Goal: Check status: Check status

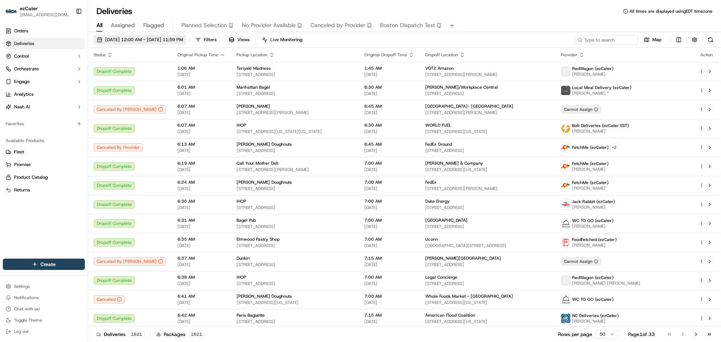
click at [180, 42] on span "[DATE] 12:00 AM - [DATE] 11:59 PM" at bounding box center [144, 40] width 78 height 6
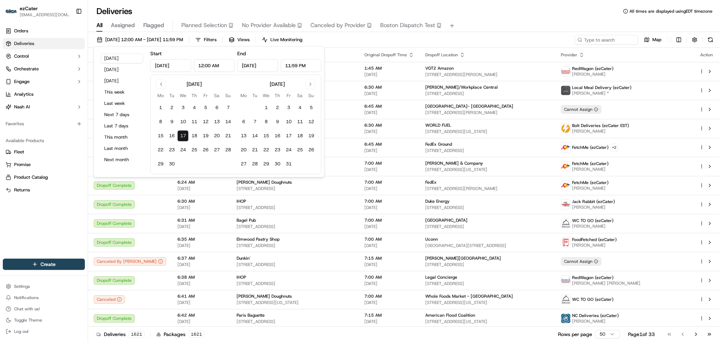
click at [209, 66] on input "12:00 AM" at bounding box center [214, 65] width 41 height 13
click at [203, 64] on input "12:00 AM" at bounding box center [214, 65] width 41 height 13
click at [206, 64] on input "11:00 AM" at bounding box center [214, 65] width 41 height 13
type input "11:30 AM"
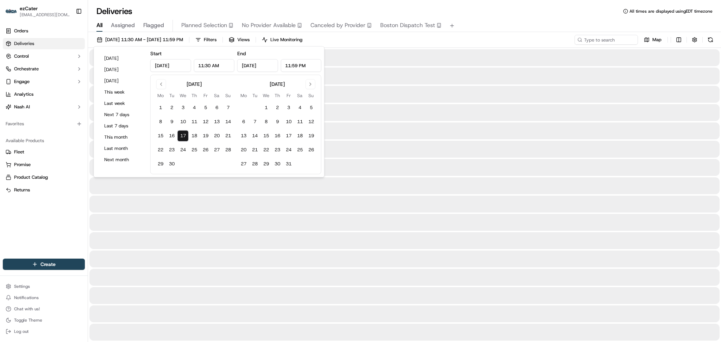
drag, startPoint x: 291, startPoint y: 65, endPoint x: 286, endPoint y: 67, distance: 5.2
click at [286, 67] on input "11:59 PM" at bounding box center [301, 65] width 41 height 13
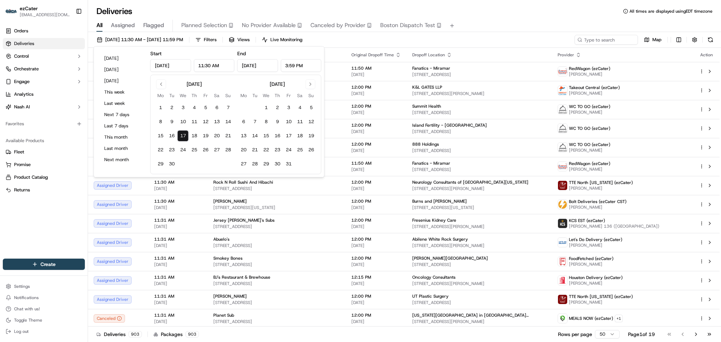
drag, startPoint x: 295, startPoint y: 67, endPoint x: 290, endPoint y: 68, distance: 5.7
click at [290, 68] on input "3:59 PM" at bounding box center [301, 65] width 41 height 13
type input "3:30 PM"
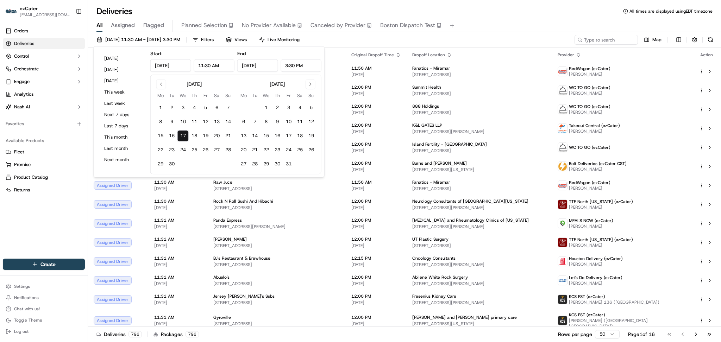
click at [232, 6] on div "Deliveries All times are displayed using EDT timezone" at bounding box center [404, 11] width 633 height 11
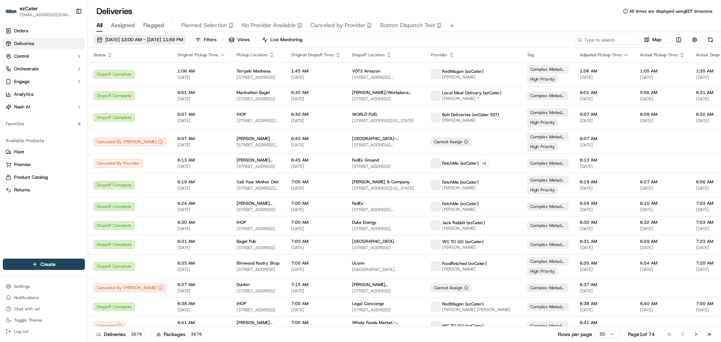
click at [140, 39] on span "[DATE] 12:00 AM - [DATE] 11:59 PM" at bounding box center [144, 40] width 78 height 6
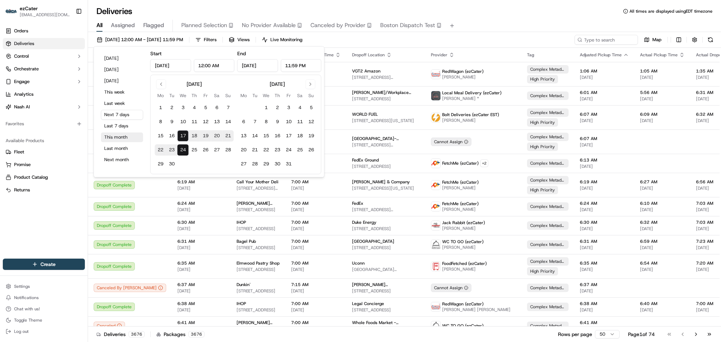
click at [114, 135] on button "This month" at bounding box center [122, 137] width 42 height 10
type input "Sep 1, 2025"
type input "Sep 30, 2025"
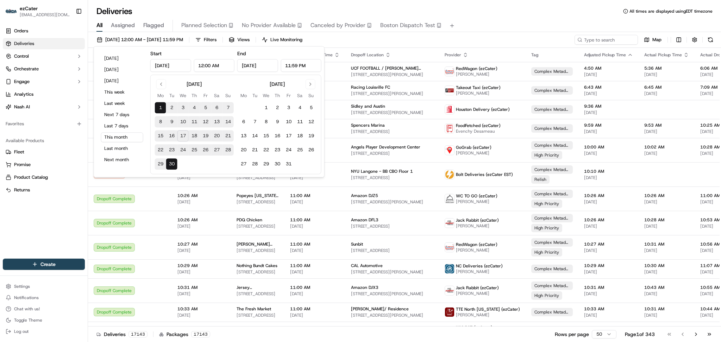
click at [505, 20] on div "All Assigned Flagged Planned Selection No Provider Available Canceled by Provid…" at bounding box center [404, 26] width 633 height 12
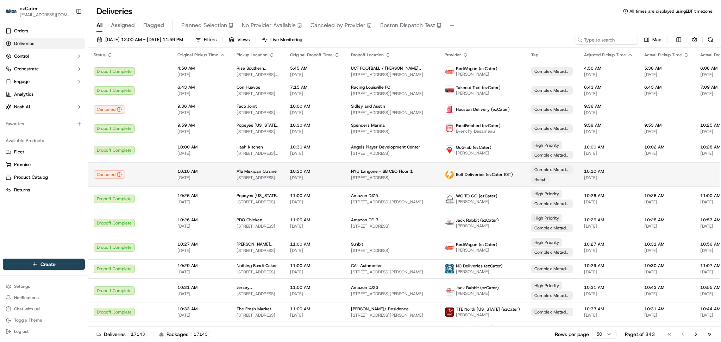
scroll to position [282, 0]
